Goal: Task Accomplishment & Management: Manage account settings

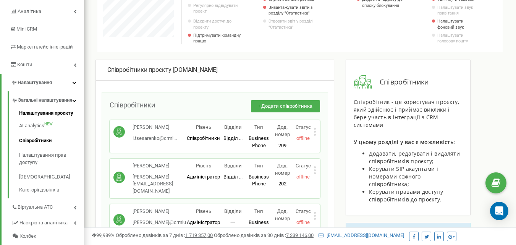
scroll to position [114, 0]
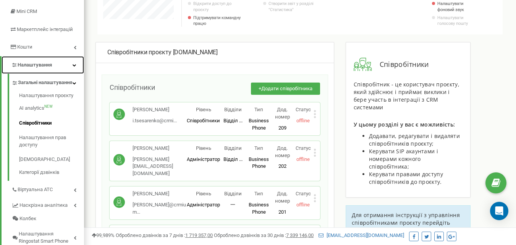
click at [44, 68] on span "Налаштування" at bounding box center [31, 64] width 41 height 7
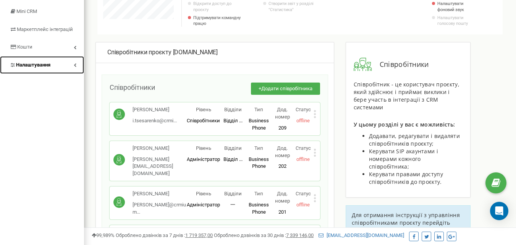
click at [44, 66] on span "Налаштування" at bounding box center [33, 65] width 34 height 6
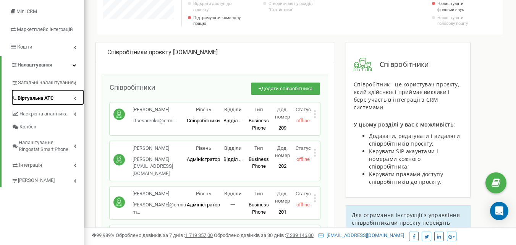
click at [42, 97] on span "Віртуальна АТС" at bounding box center [36, 98] width 36 height 7
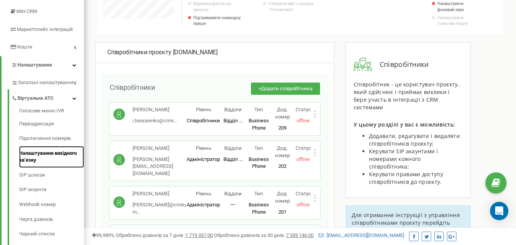
click at [37, 155] on link "Налаштування вихідного зв’язку" at bounding box center [51, 157] width 65 height 22
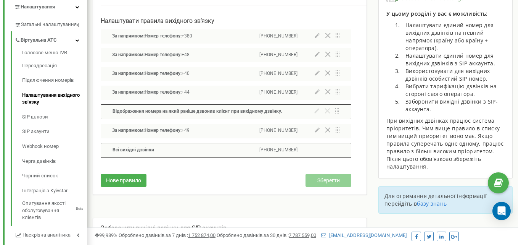
scroll to position [191, 0]
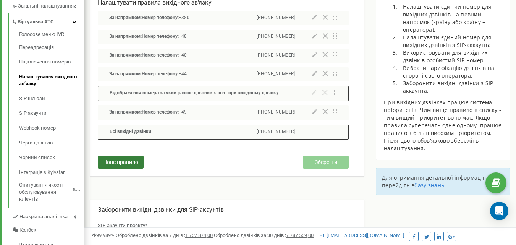
click at [122, 163] on span "Нове правило" at bounding box center [120, 162] width 35 height 6
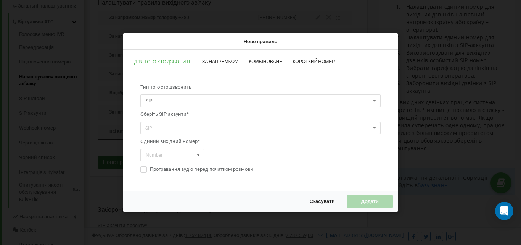
scroll to position [458, 437]
click at [219, 59] on span "За напрямком" at bounding box center [220, 61] width 36 height 5
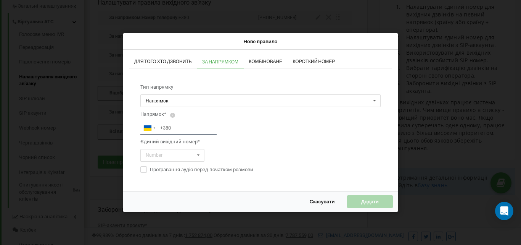
click at [175, 129] on input "tel" at bounding box center [178, 128] width 76 height 13
click at [160, 126] on input "120" at bounding box center [178, 128] width 76 height 13
type input "+120"
click at [182, 155] on input "text" at bounding box center [172, 155] width 63 height 12
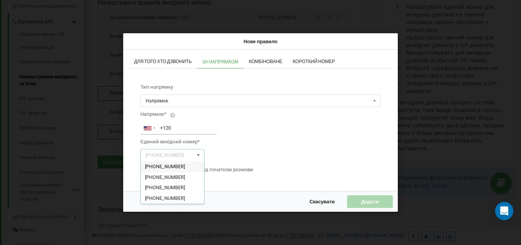
click at [178, 163] on span "+447441442296" at bounding box center [165, 166] width 40 height 6
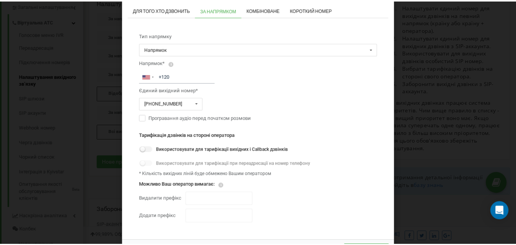
scroll to position [34, 0]
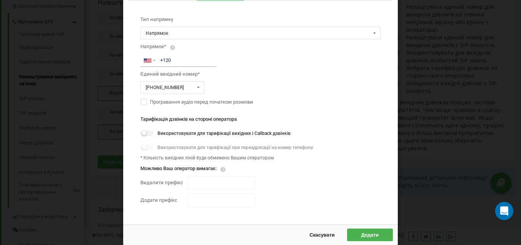
click at [364, 232] on span "Додати" at bounding box center [370, 234] width 18 height 6
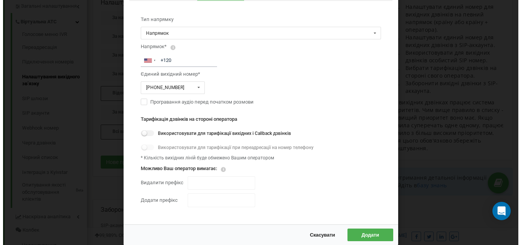
scroll to position [381189, 381216]
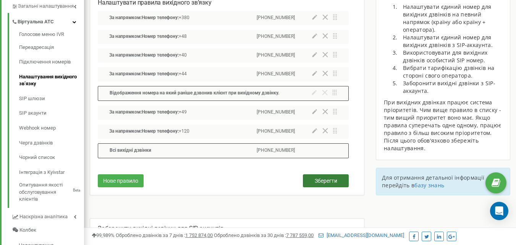
click at [313, 180] on button "Зберегти" at bounding box center [326, 180] width 46 height 13
click at [314, 131] on icon at bounding box center [314, 130] width 5 height 5
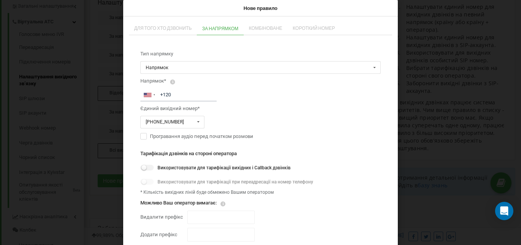
scroll to position [458, 437]
click at [176, 122] on div "+447441442296" at bounding box center [165, 121] width 38 height 5
click at [171, 163] on span "+77470945798" at bounding box center [165, 165] width 40 height 6
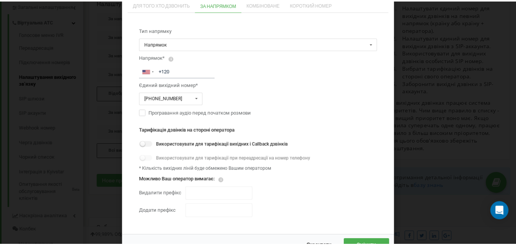
scroll to position [34, 0]
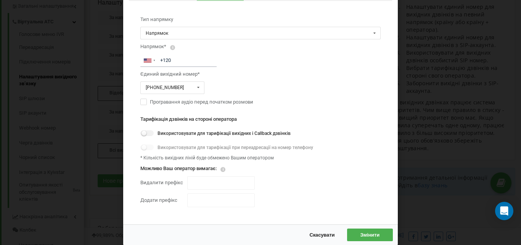
click at [369, 234] on span "Змінити" at bounding box center [369, 234] width 19 height 6
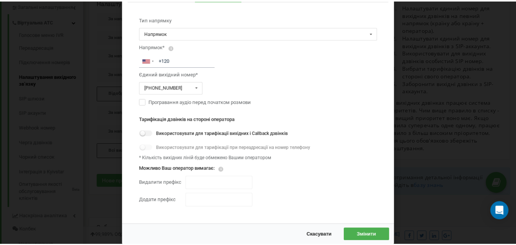
scroll to position [381189, 381216]
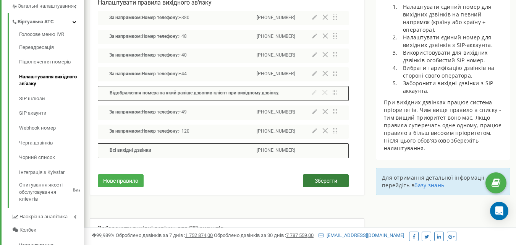
click at [309, 180] on button "Зберегти" at bounding box center [326, 180] width 46 height 13
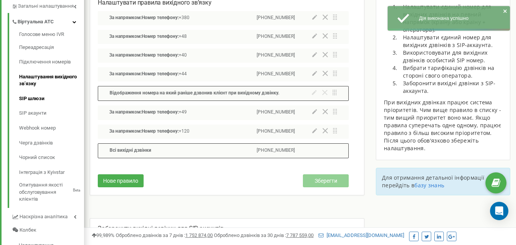
scroll to position [153, 0]
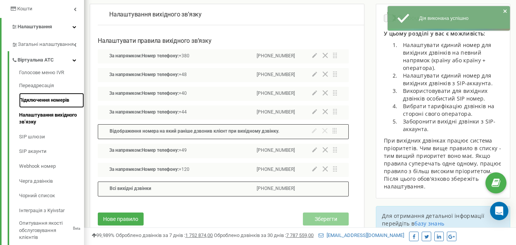
click at [39, 101] on link "Підключення номерів" at bounding box center [51, 100] width 65 height 15
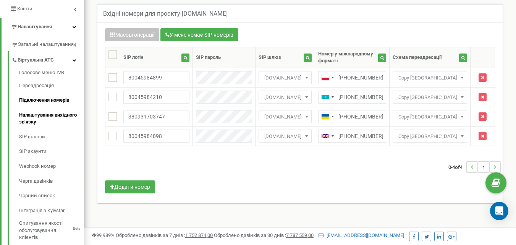
scroll to position [191, 0]
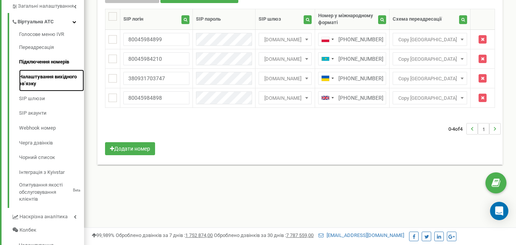
click at [40, 82] on link "Налаштування вихідного зв’язку" at bounding box center [51, 80] width 65 height 22
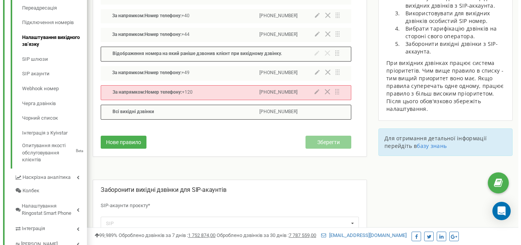
scroll to position [217, 0]
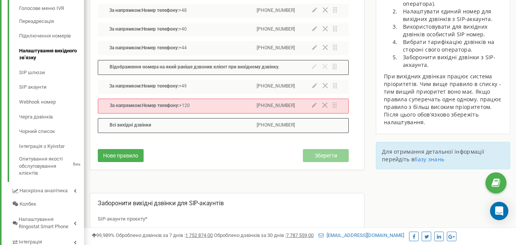
click at [313, 106] on icon at bounding box center [314, 104] width 5 height 5
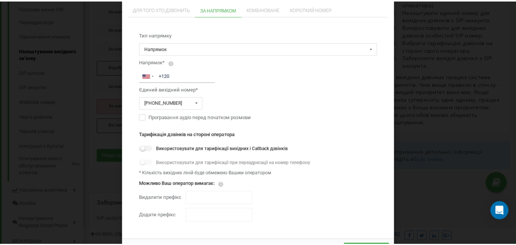
scroll to position [34, 0]
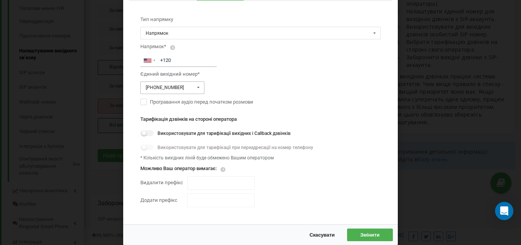
click at [173, 90] on input "text" at bounding box center [172, 88] width 63 height 12
click at [166, 100] on span "+447441442296" at bounding box center [165, 99] width 40 height 6
click at [363, 232] on span "Змінити" at bounding box center [369, 234] width 19 height 6
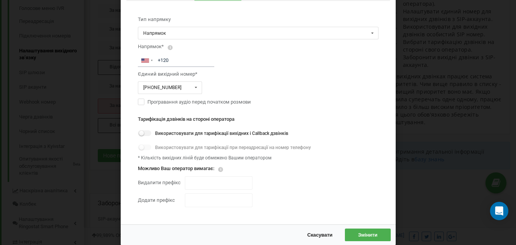
scroll to position [381189, 381216]
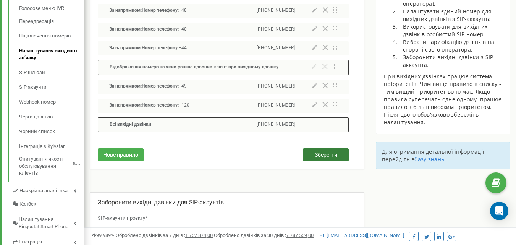
click at [324, 155] on span "Зберегти" at bounding box center [325, 155] width 23 height 6
